Goal: Information Seeking & Learning: Learn about a topic

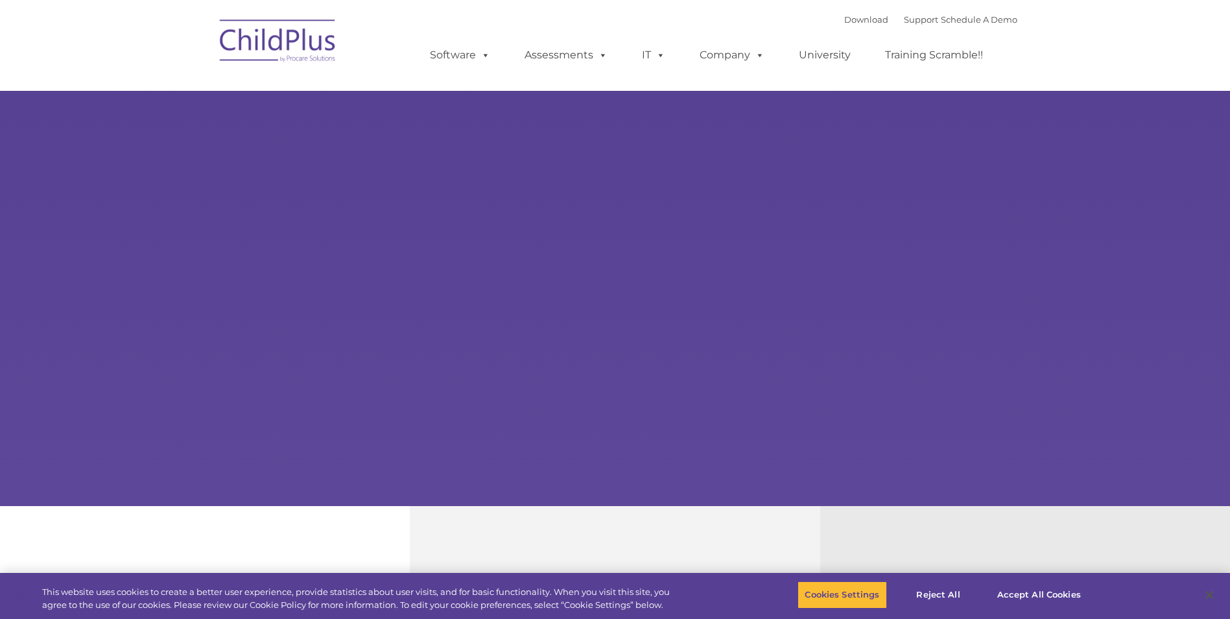
select select "MEDIUM"
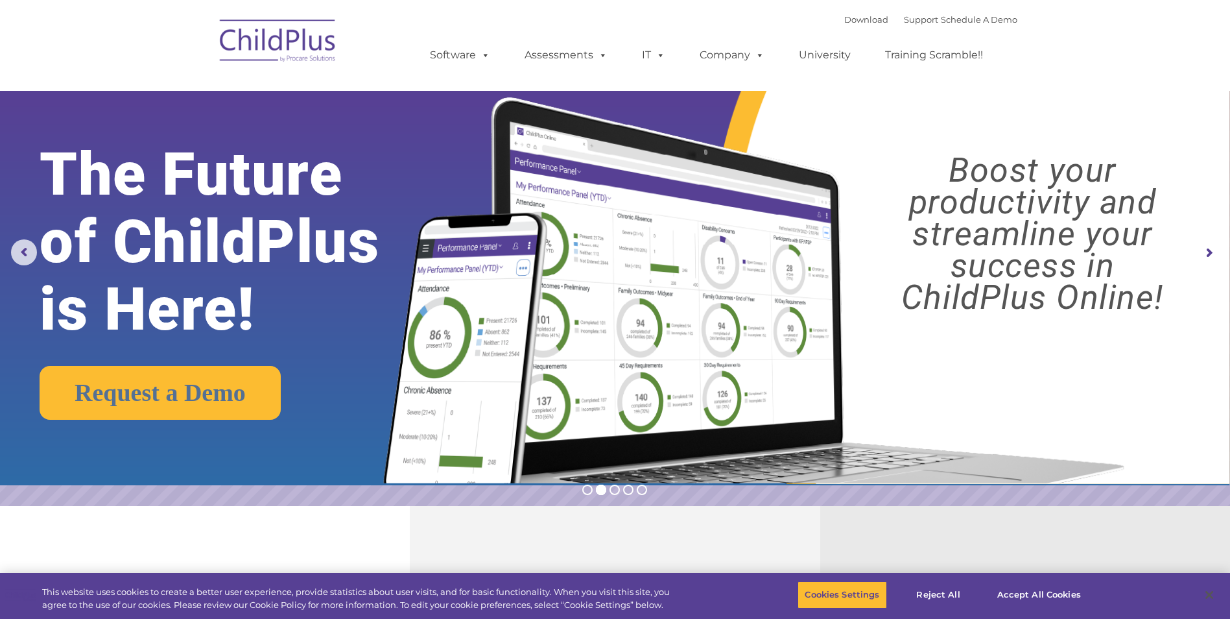
click at [1205, 251] on rs-arrow at bounding box center [1209, 253] width 26 height 26
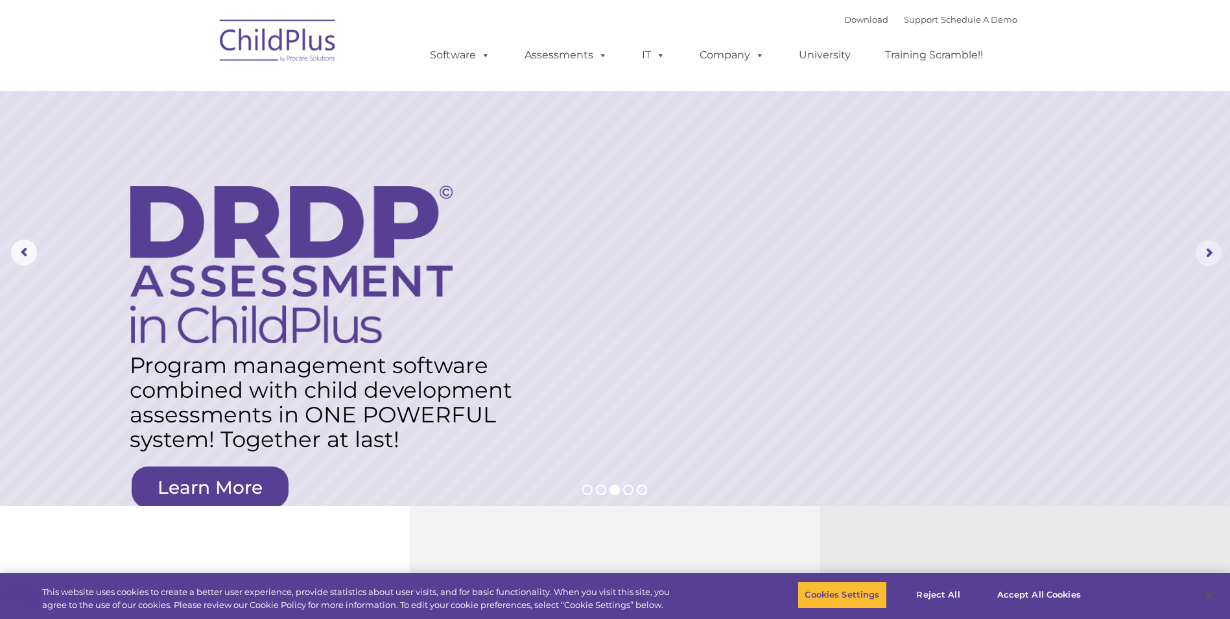
click at [1205, 251] on rs-arrow at bounding box center [1209, 253] width 26 height 26
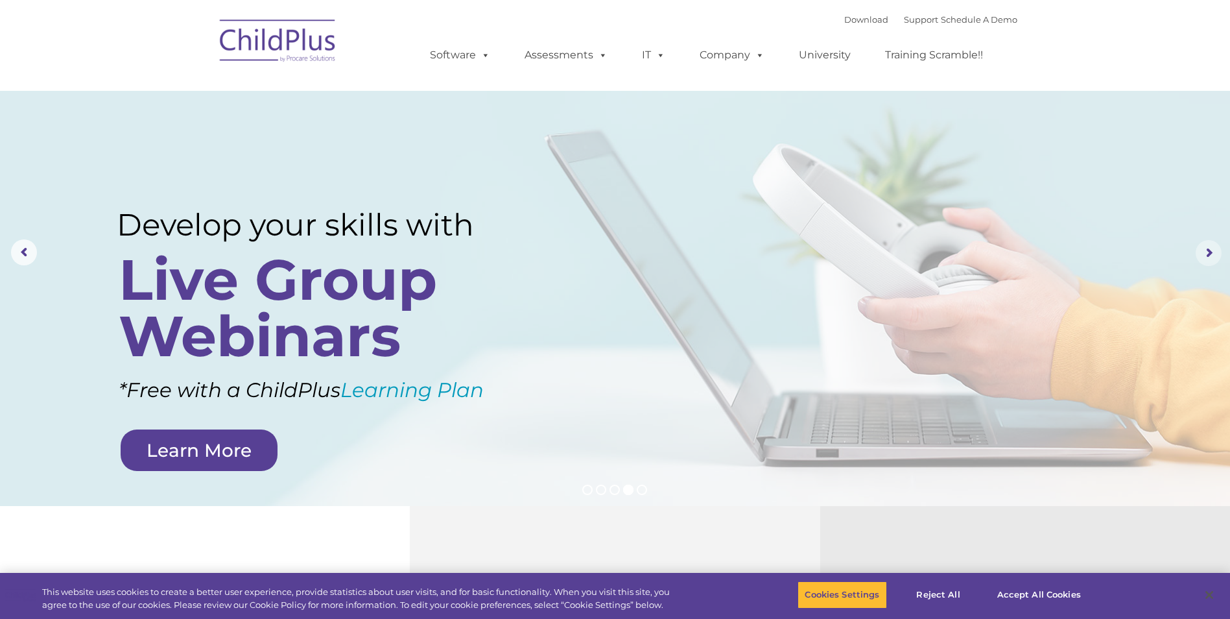
click at [1205, 251] on rs-arrow at bounding box center [1209, 253] width 26 height 26
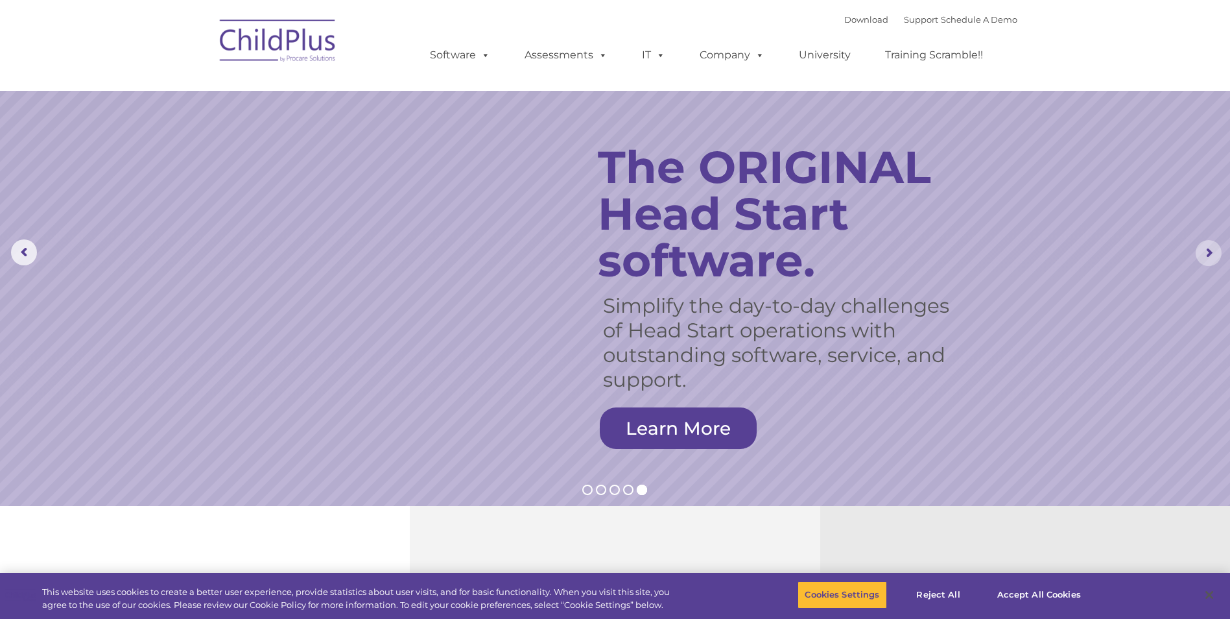
click at [1205, 251] on rs-arrow at bounding box center [1209, 253] width 26 height 26
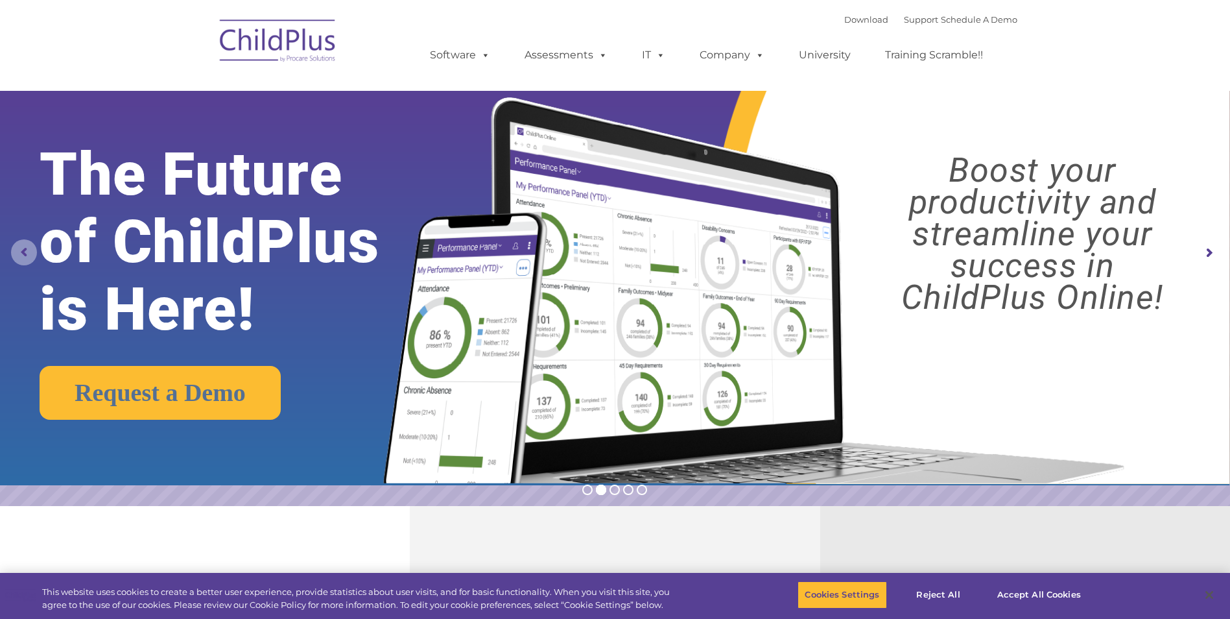
click at [23, 249] on rs-arrow at bounding box center [24, 252] width 26 height 26
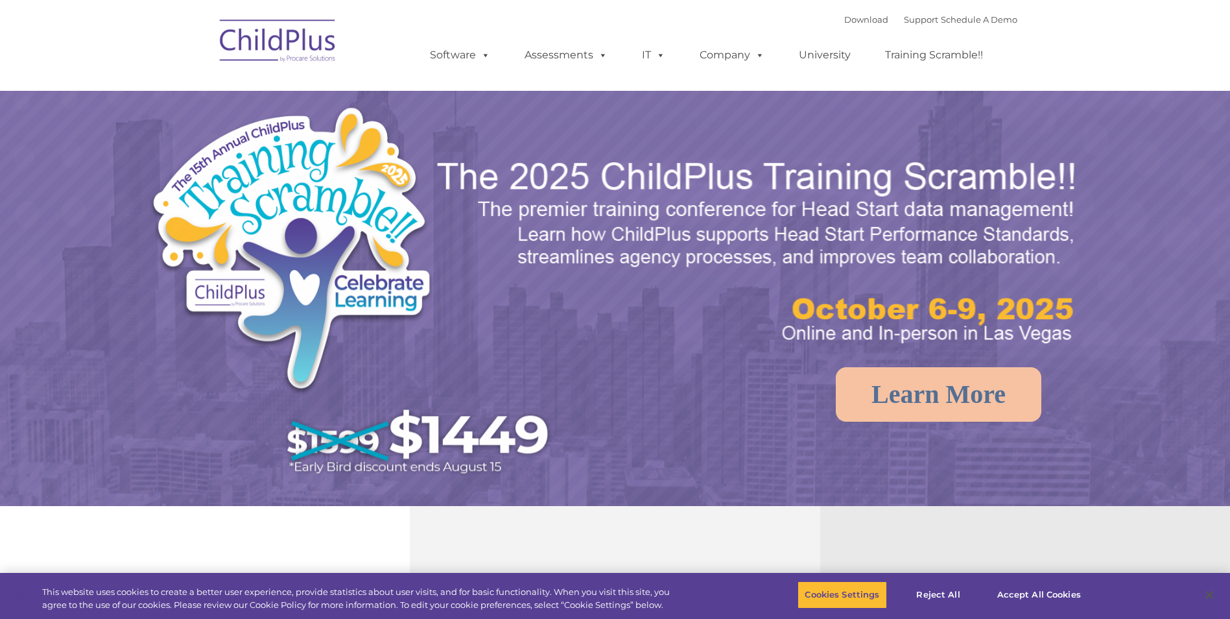
select select "MEDIUM"
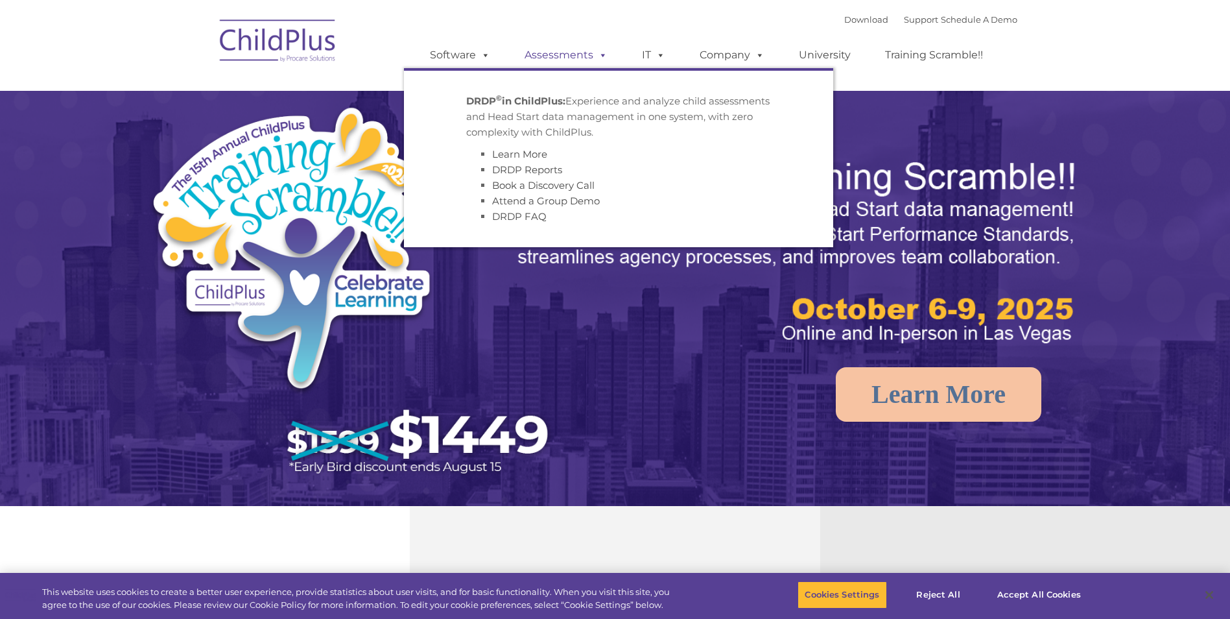
click at [584, 55] on link "Assessments" at bounding box center [566, 55] width 109 height 26
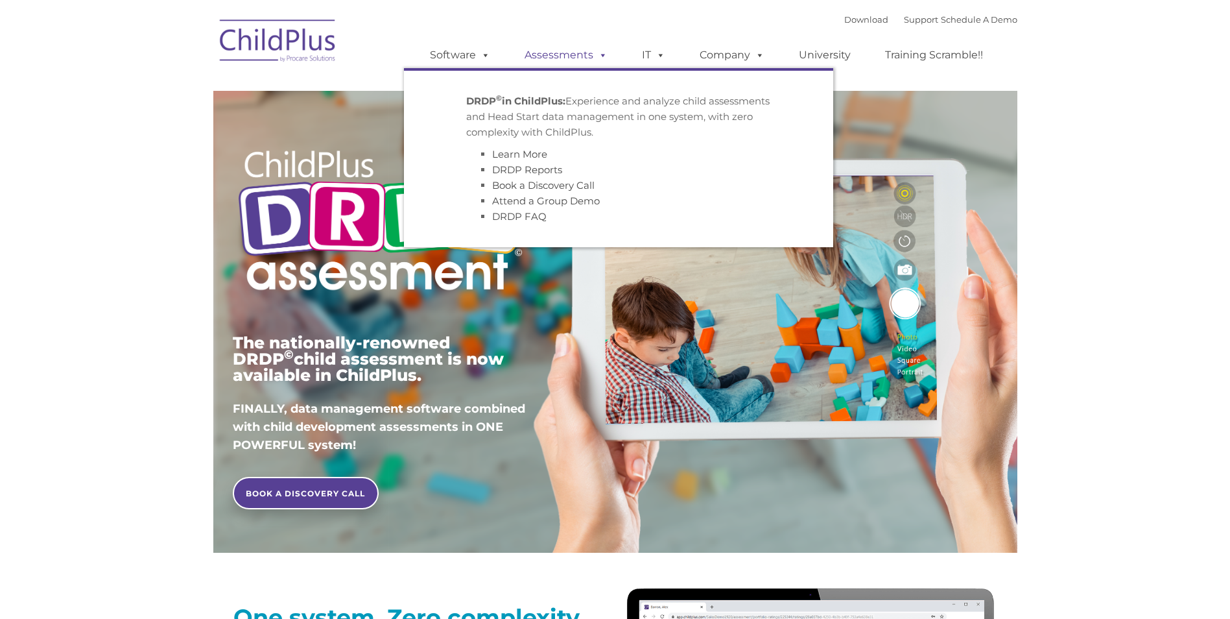
type input ""
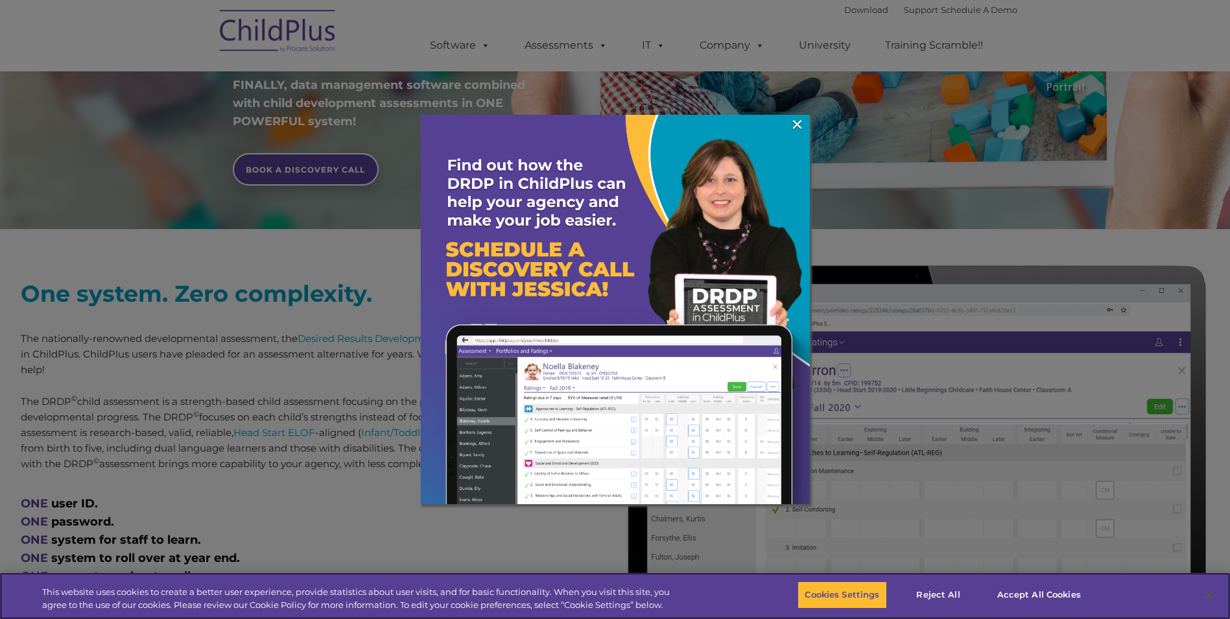
scroll to position [324, 0]
click at [795, 120] on link "×" at bounding box center [797, 124] width 15 height 13
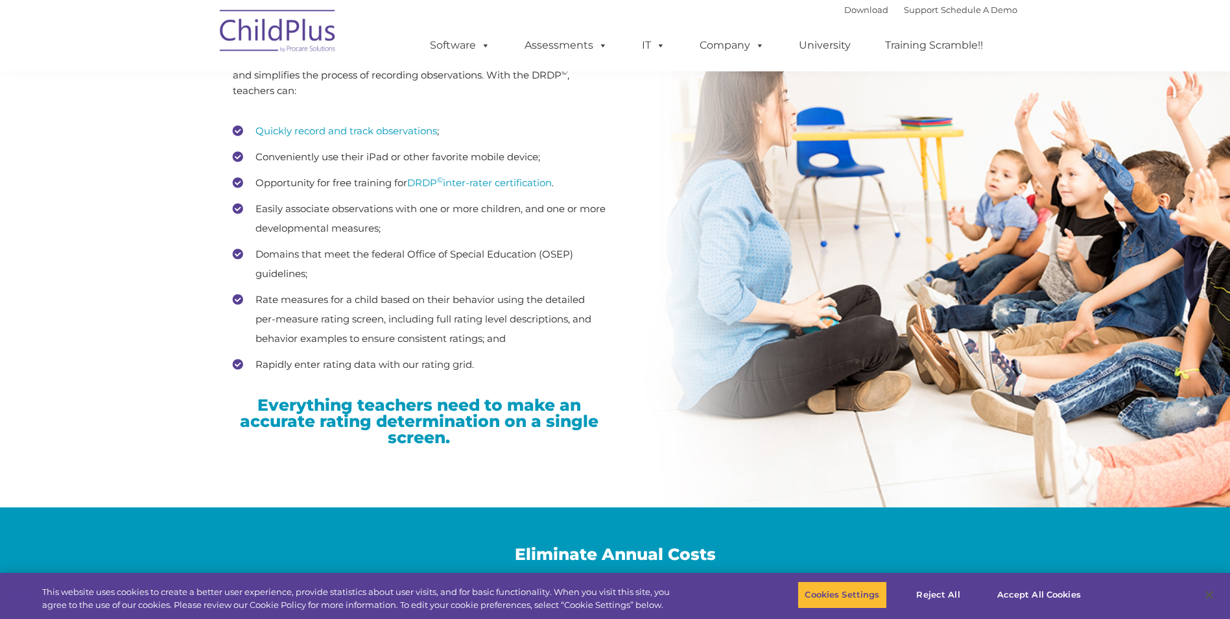
scroll to position [1881, 0]
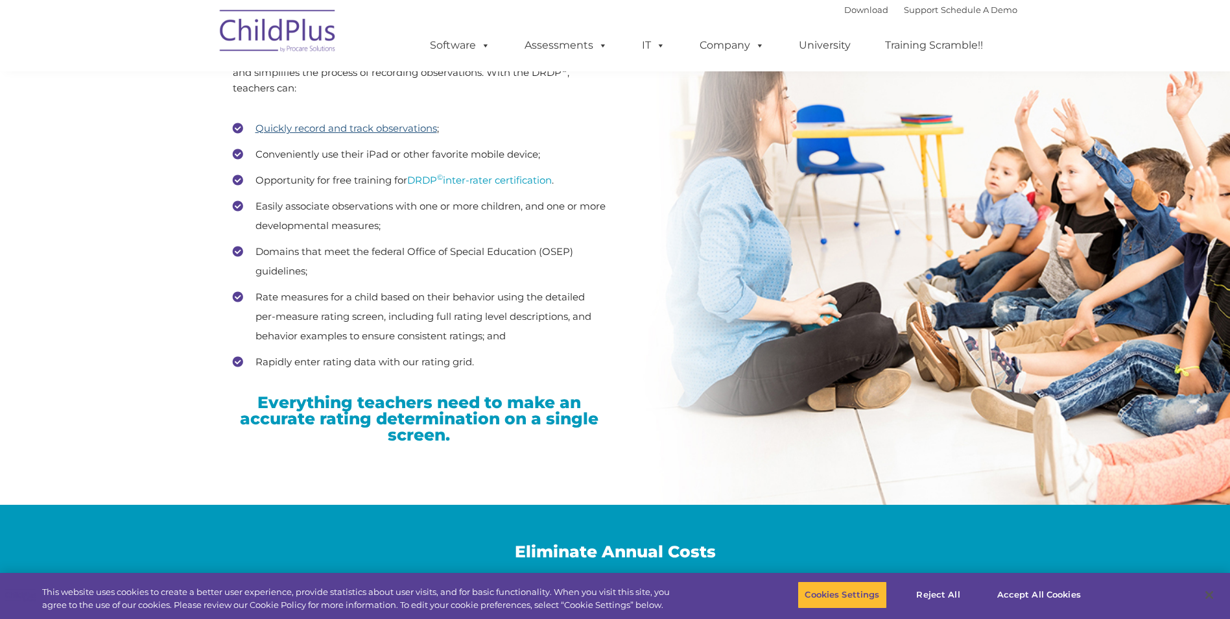
click at [403, 128] on link "Quickly record and track observations" at bounding box center [347, 128] width 182 height 12
click at [1026, 593] on button "Accept All Cookies" at bounding box center [1039, 594] width 98 height 27
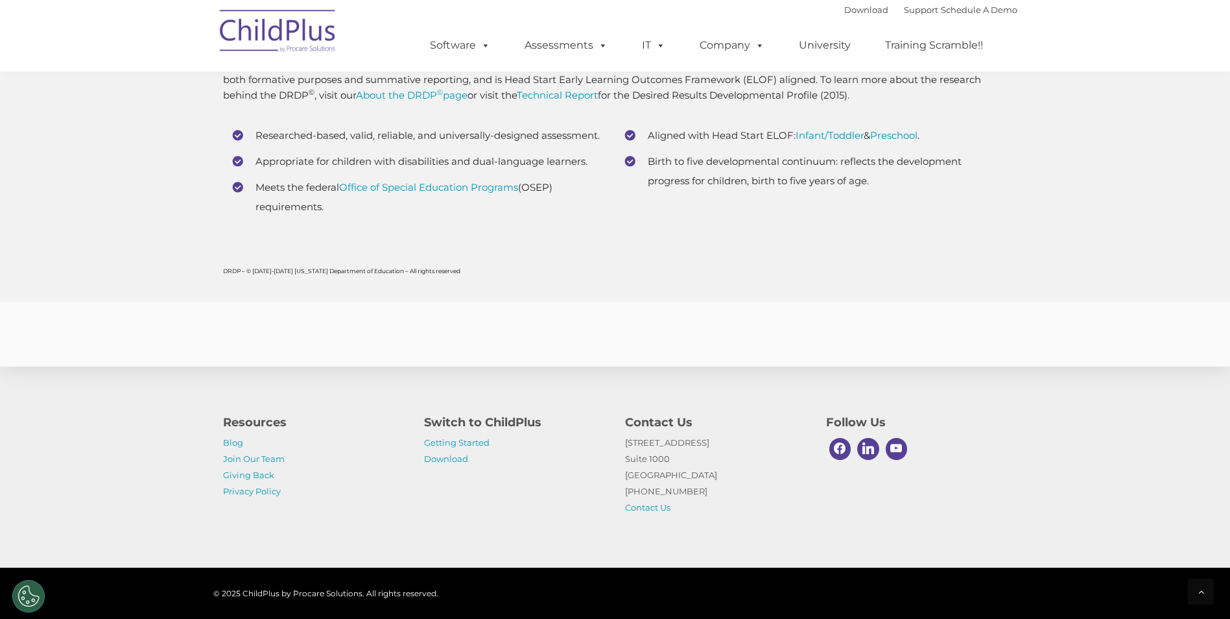
scroll to position [5068, 0]
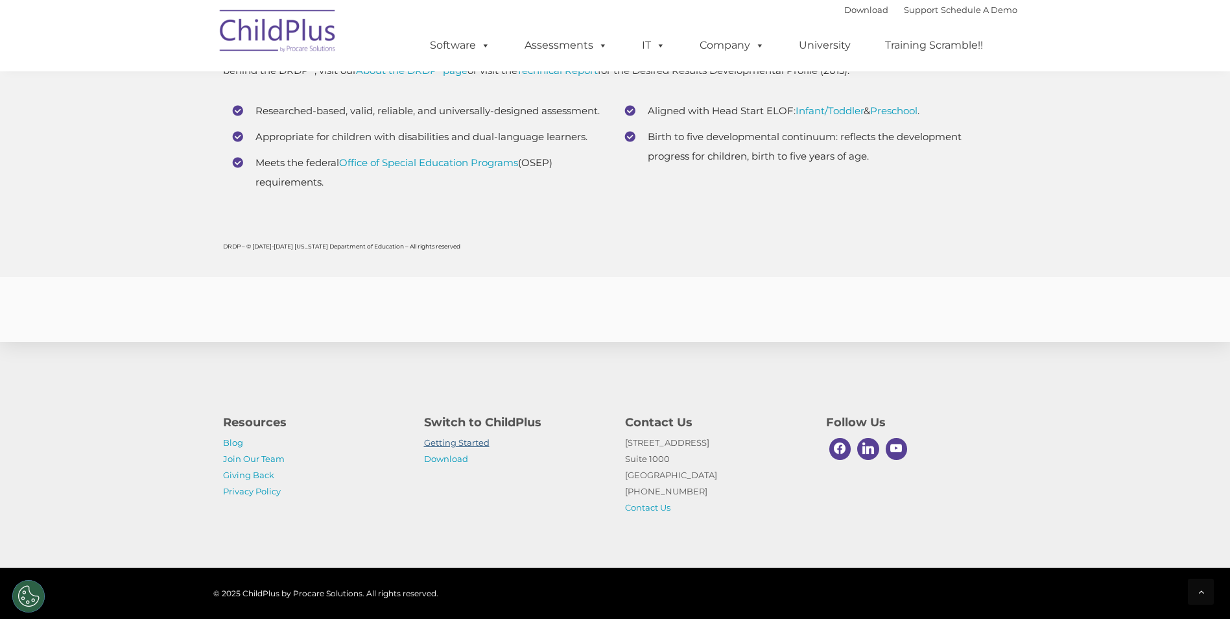
click at [453, 438] on link "Getting Started" at bounding box center [457, 442] width 66 height 10
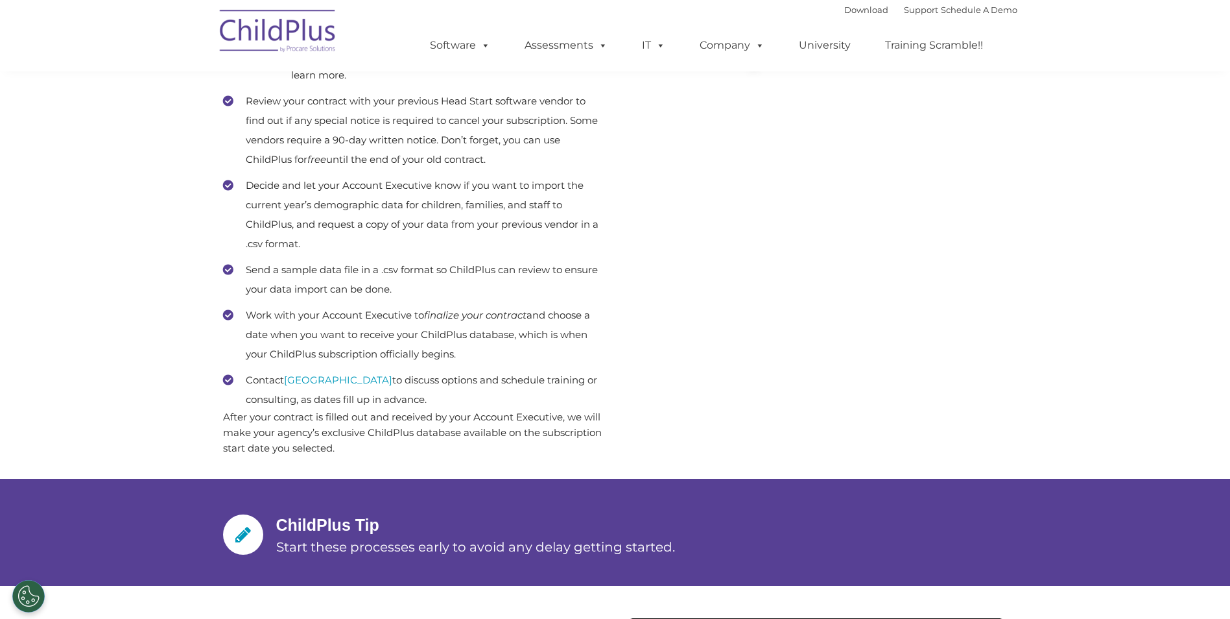
scroll to position [585, 0]
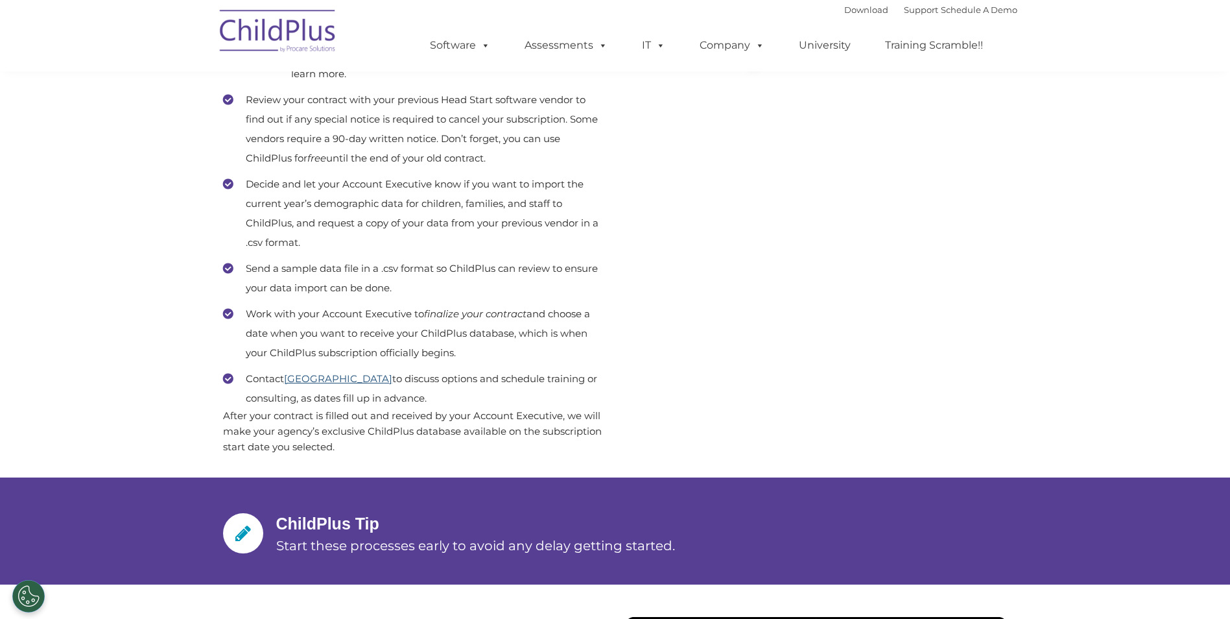
click at [341, 377] on link "[GEOGRAPHIC_DATA]" at bounding box center [338, 378] width 108 height 12
click at [754, 44] on span at bounding box center [757, 45] width 14 height 12
click at [755, 44] on span at bounding box center [757, 45] width 14 height 12
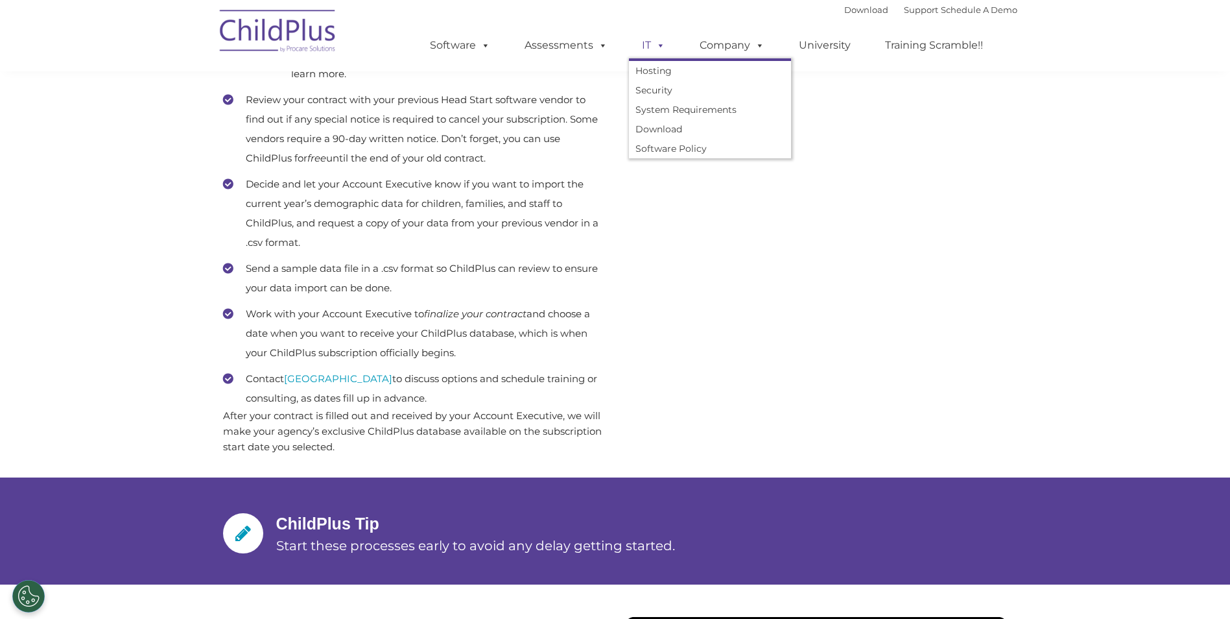
click at [656, 43] on span at bounding box center [658, 45] width 14 height 12
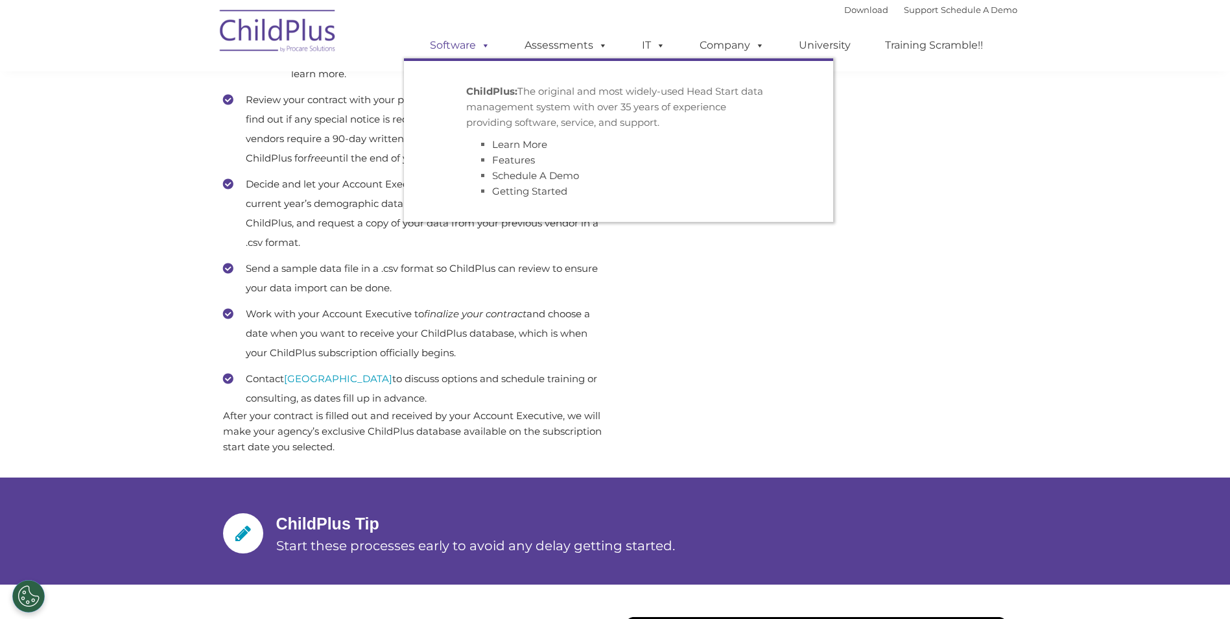
click at [479, 47] on span at bounding box center [483, 45] width 14 height 12
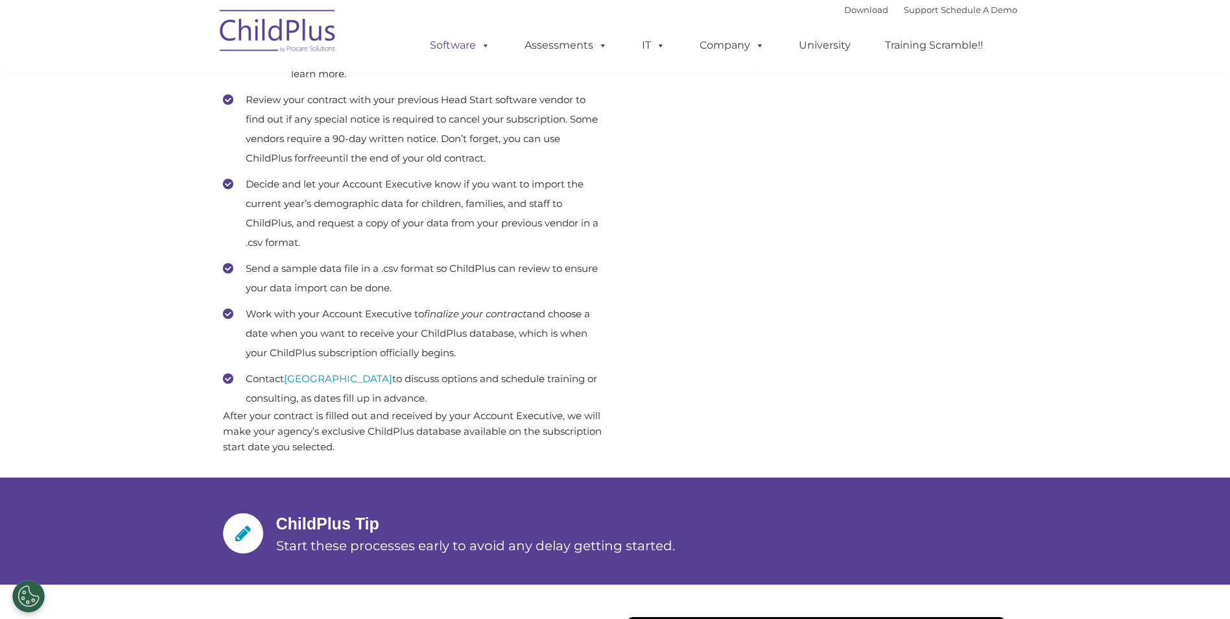
click at [479, 45] on span at bounding box center [483, 45] width 14 height 12
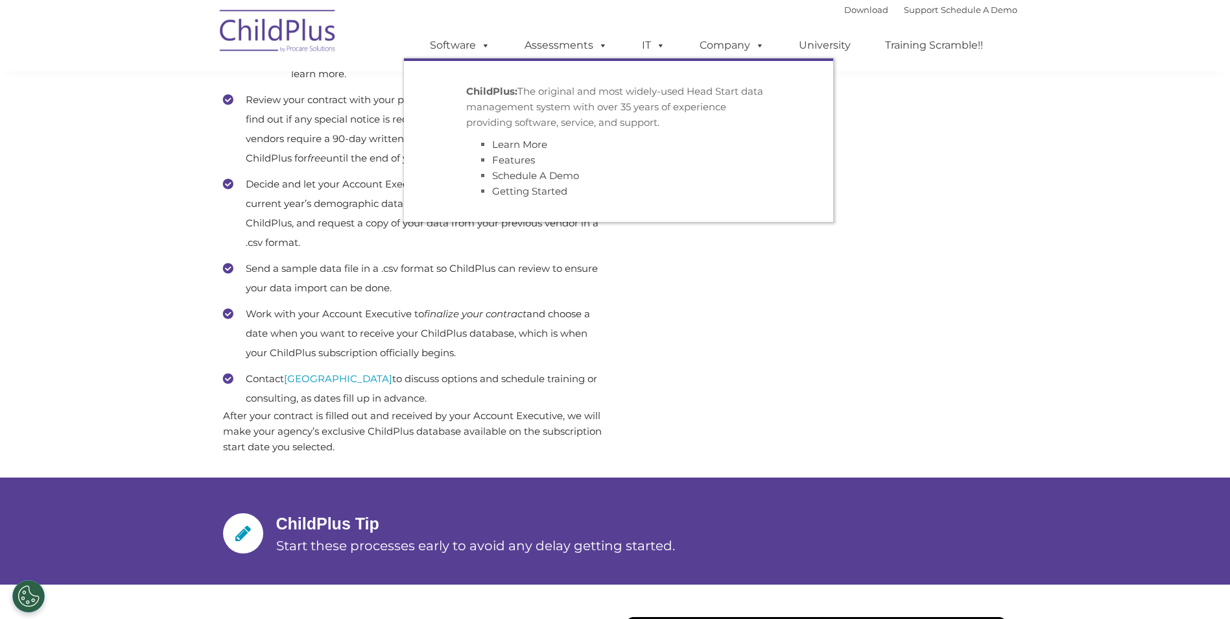
click at [501, 96] on strong "ChildPlus:" at bounding box center [491, 91] width 51 height 12
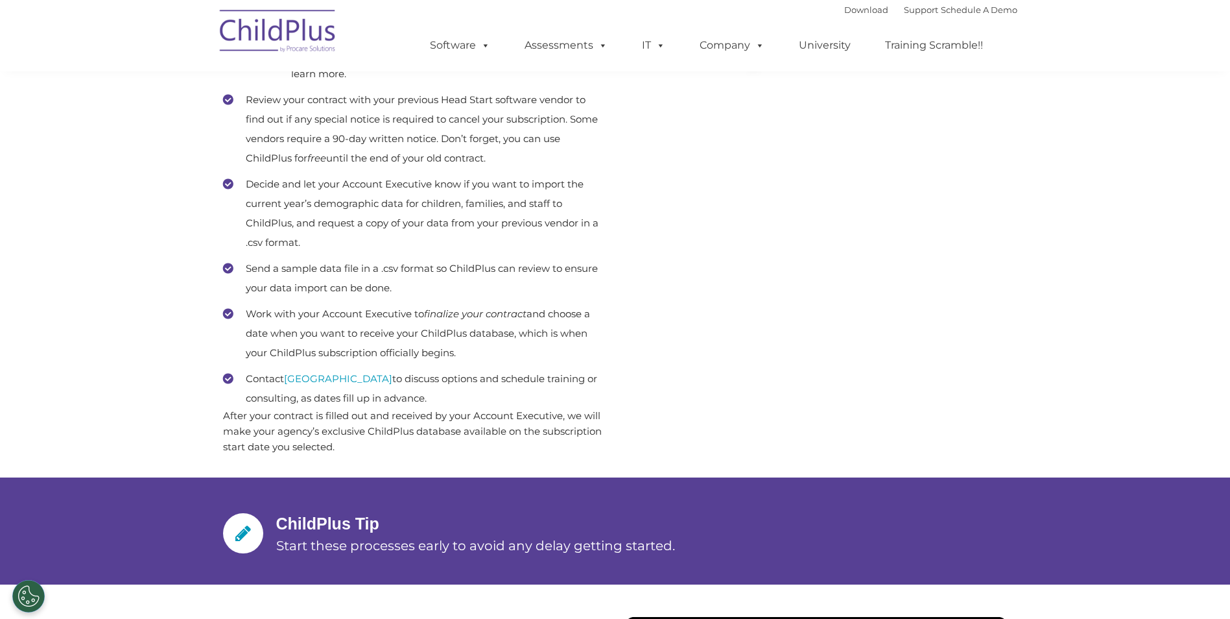
click at [1069, 314] on section "Getting Started Making the Most of ChildPlus You’ve decided to make the switch …" at bounding box center [615, 521] width 1230 height 2212
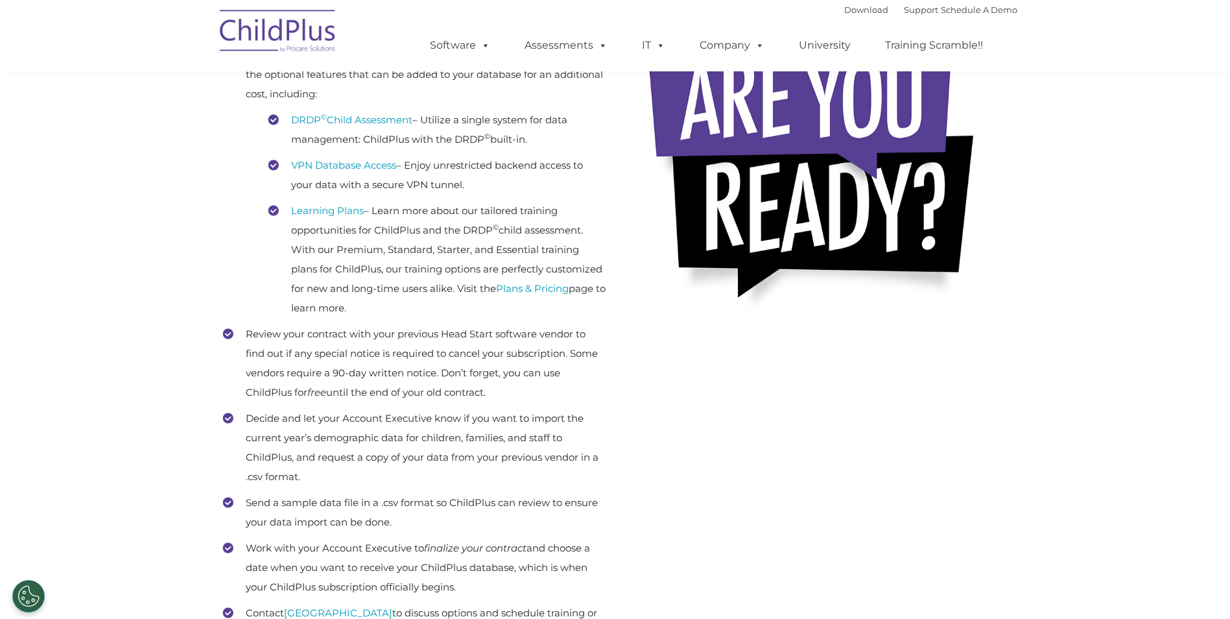
scroll to position [0, 0]
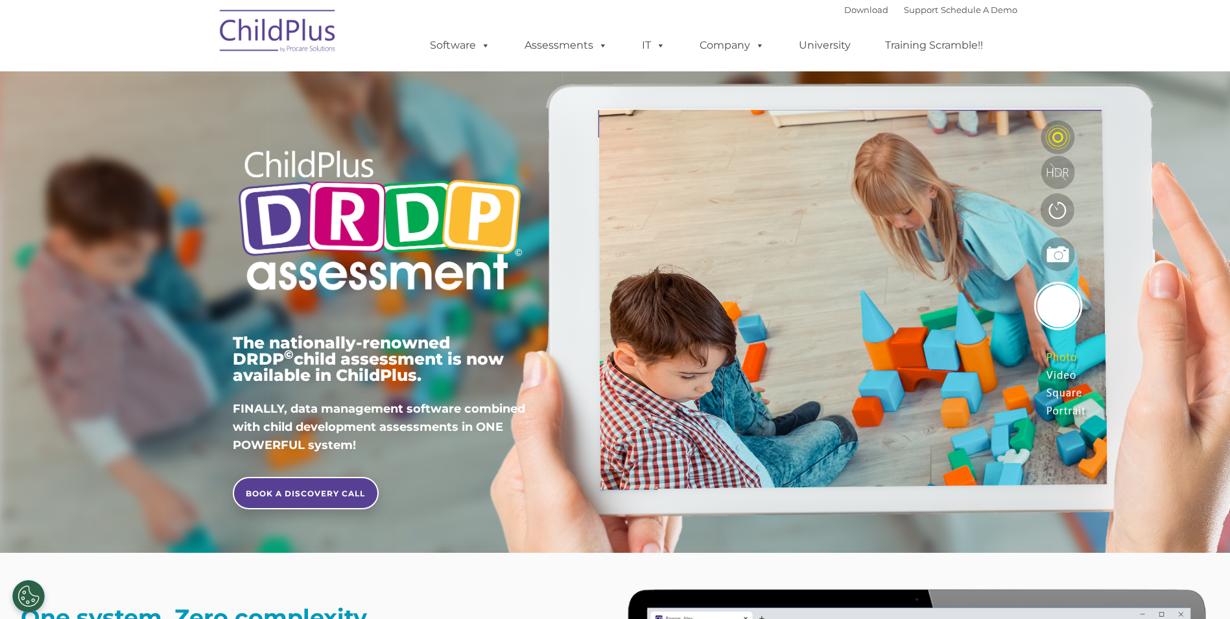
click at [295, 31] on img at bounding box center [278, 33] width 130 height 65
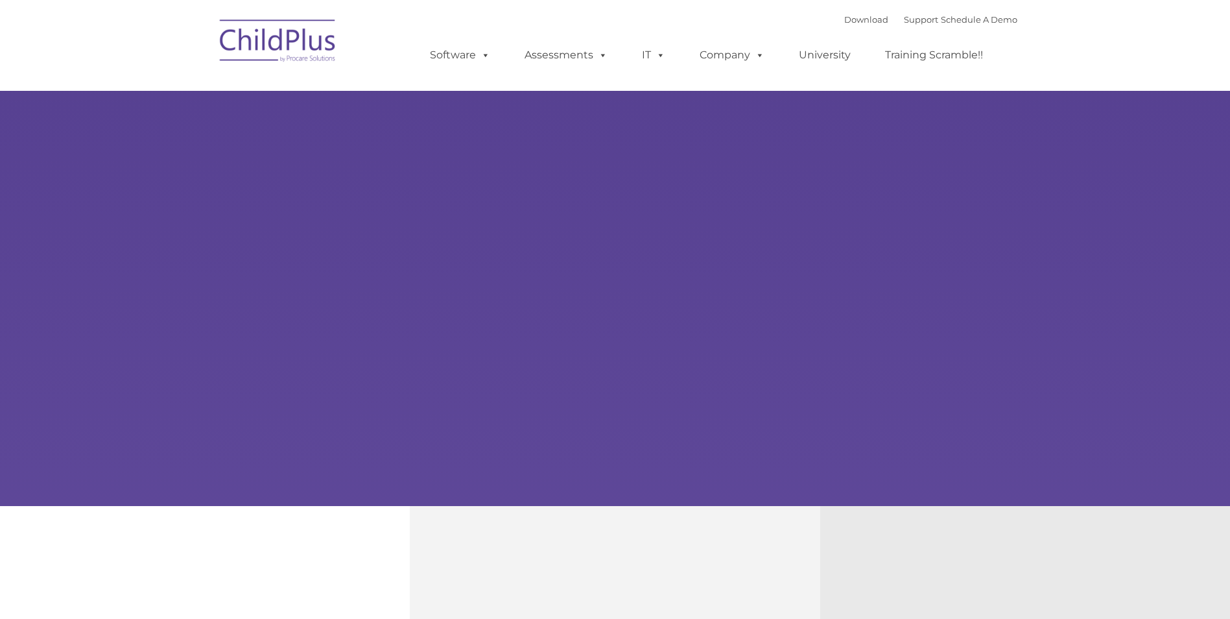
type input ""
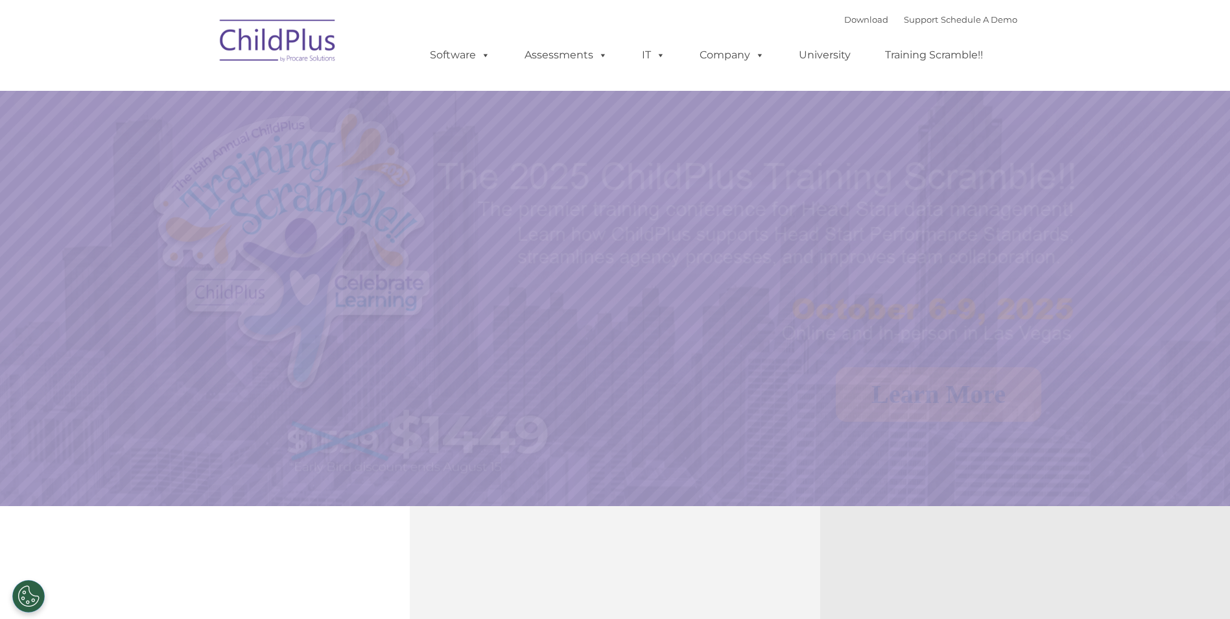
select select "MEDIUM"
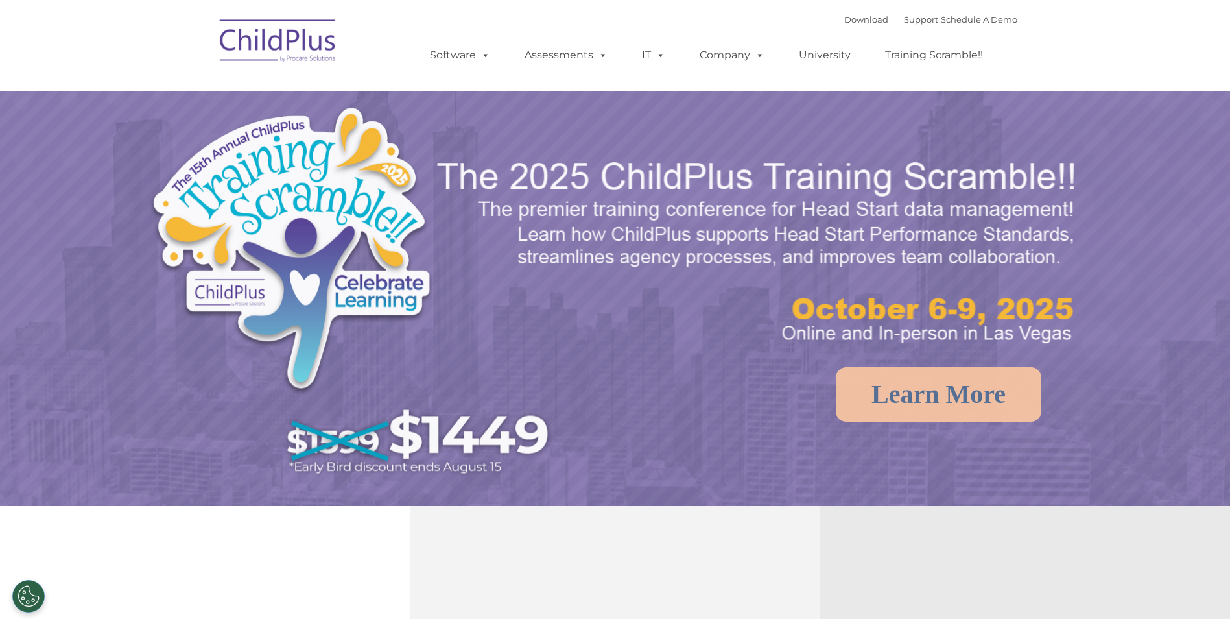
select select "MEDIUM"
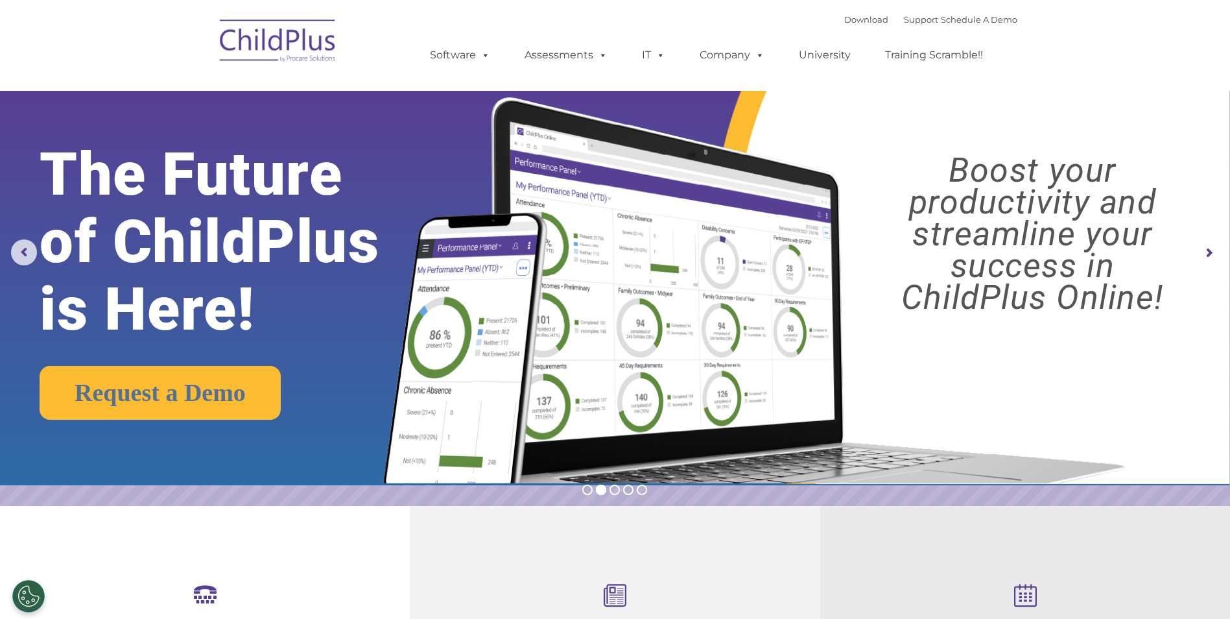
click at [296, 42] on img at bounding box center [278, 42] width 130 height 65
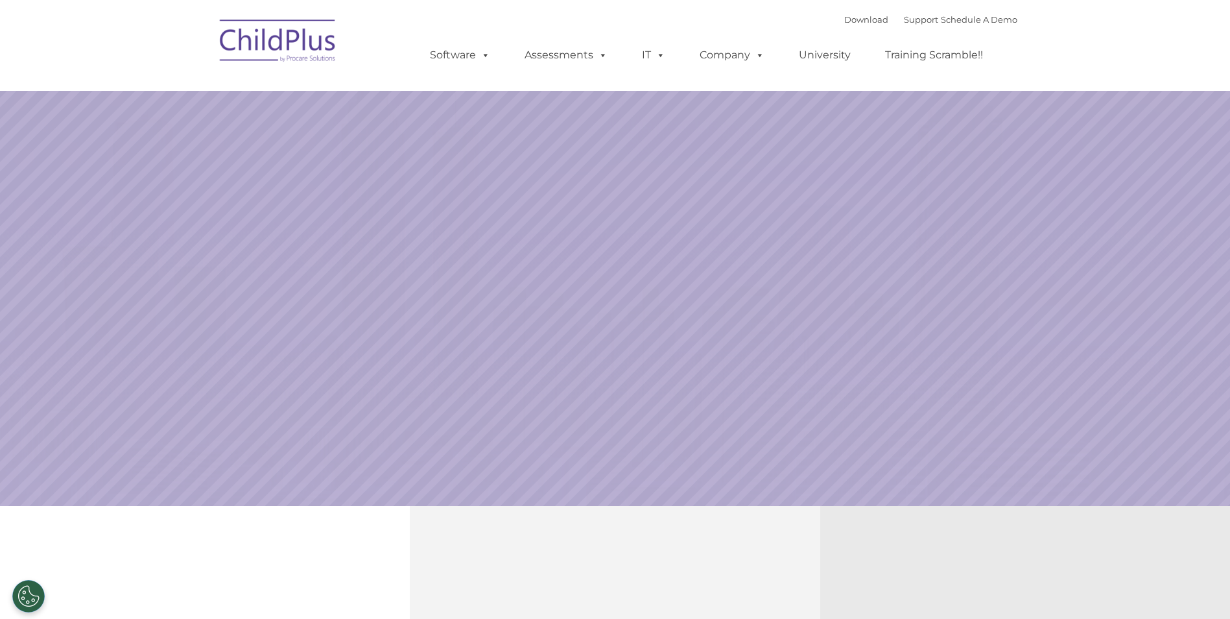
select select "MEDIUM"
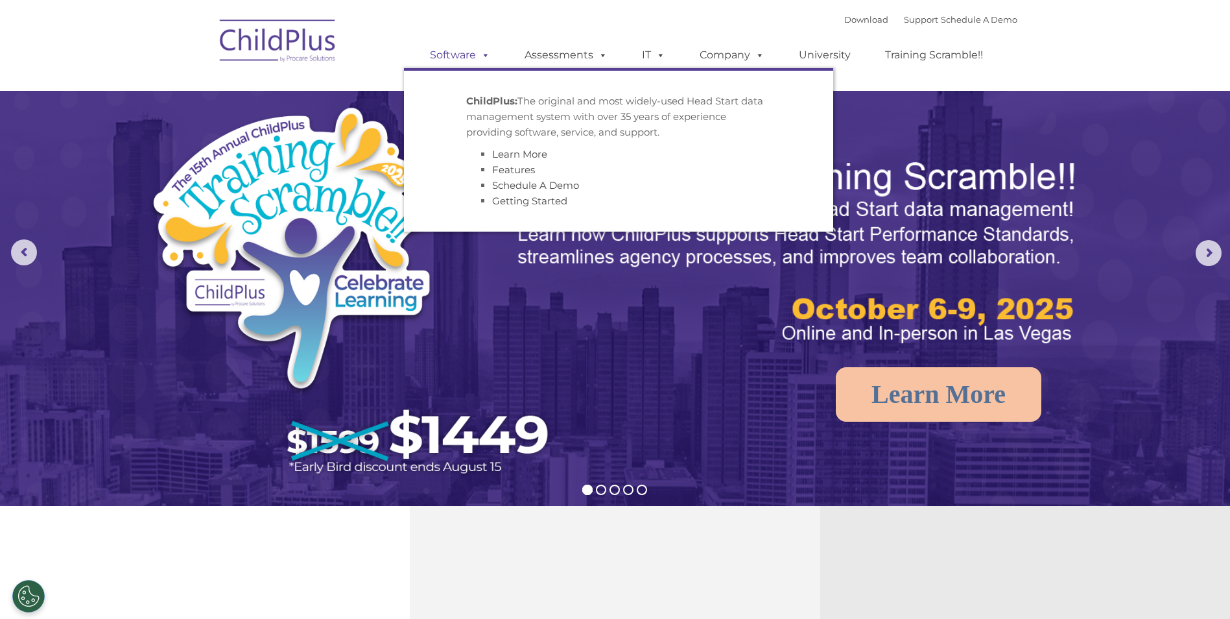
click at [482, 53] on span at bounding box center [483, 55] width 14 height 12
